Goal: Transaction & Acquisition: Purchase product/service

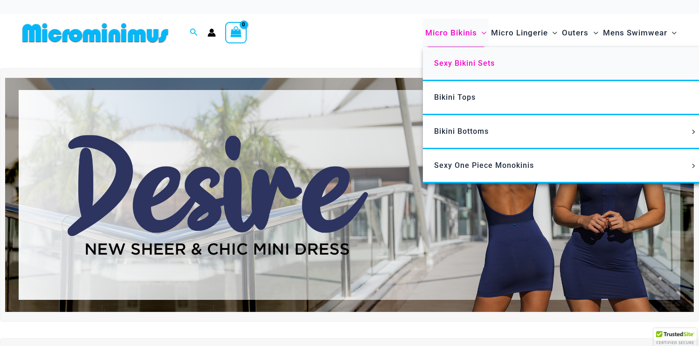
click at [465, 62] on span "Sexy Bikini Sets" at bounding box center [464, 63] width 61 height 9
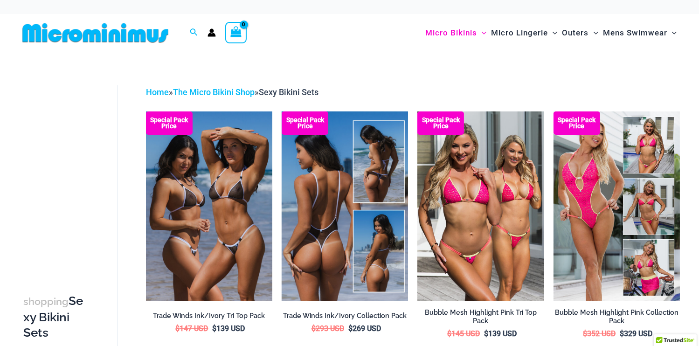
click at [362, 144] on img at bounding box center [345, 206] width 126 height 190
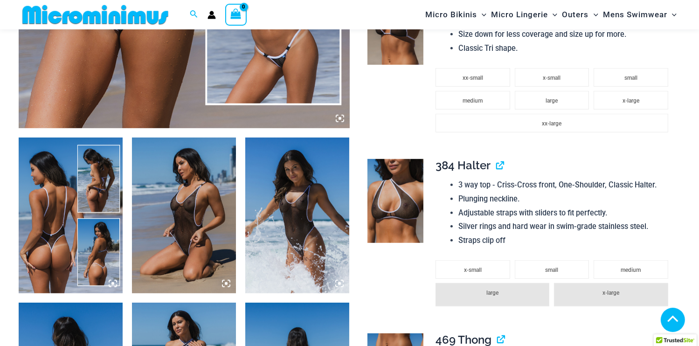
scroll to position [560, 0]
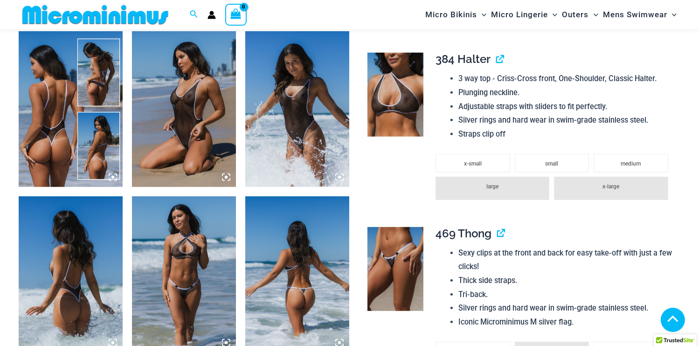
click at [402, 111] on img at bounding box center [396, 95] width 56 height 84
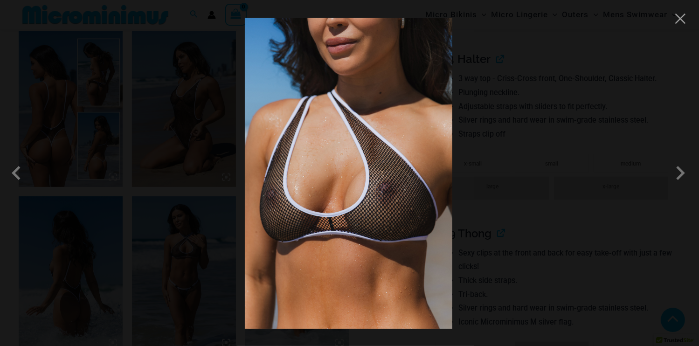
click at [369, 140] on img at bounding box center [349, 173] width 208 height 311
click at [677, 25] on button "Close" at bounding box center [680, 19] width 14 height 14
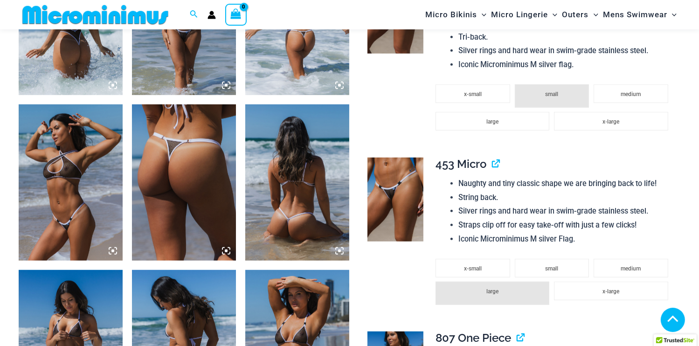
scroll to position [840, 0]
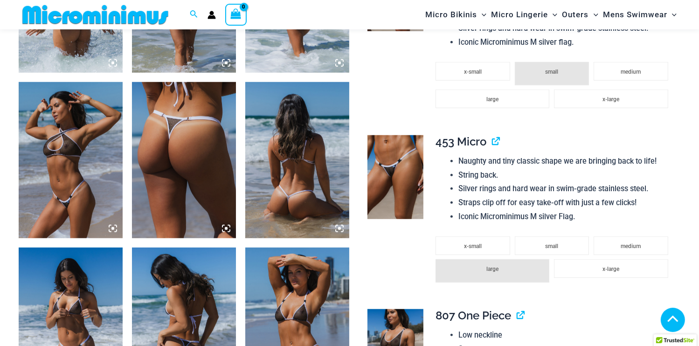
click at [190, 171] on img at bounding box center [184, 160] width 104 height 156
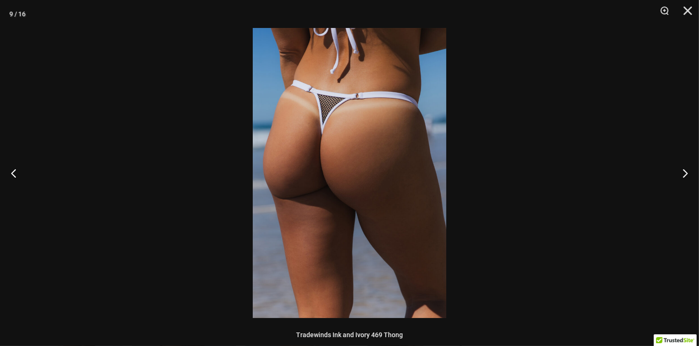
click at [577, 94] on div at bounding box center [349, 173] width 699 height 346
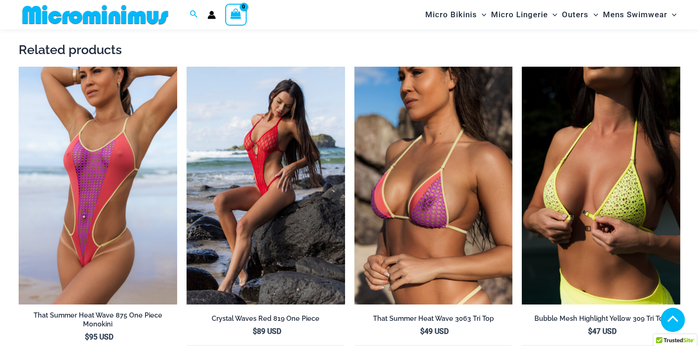
scroll to position [2099, 0]
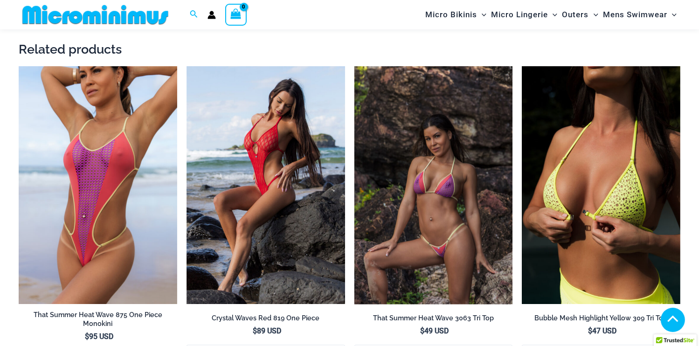
click at [458, 168] on img at bounding box center [433, 185] width 159 height 238
